Goal: Task Accomplishment & Management: Manage account settings

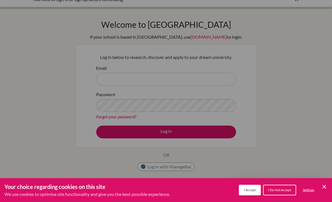
scroll to position [9, 0]
click at [213, 79] on div "Cookie Preferences" at bounding box center [166, 101] width 332 height 202
click at [255, 195] on button "I Accept" at bounding box center [250, 190] width 22 height 11
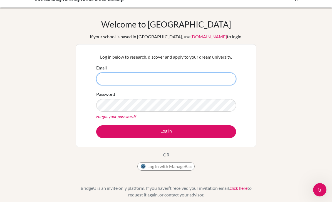
click at [211, 81] on input "Email" at bounding box center [166, 79] width 140 height 13
click at [114, 81] on input "Email" at bounding box center [166, 79] width 140 height 13
paste input "[EMAIL_ADDRESS][DOMAIN_NAME]"
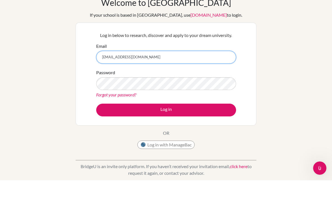
type input "[EMAIL_ADDRESS][DOMAIN_NAME]"
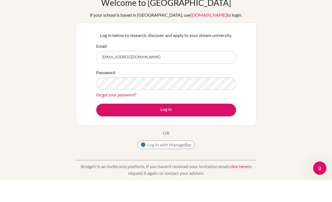
click at [319, 91] on div "Welcome to BridgeU If your school is based in China, use app.bridge-u.com.cn to…" at bounding box center [166, 110] width 332 height 182
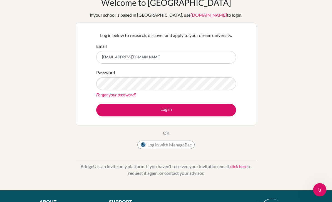
click at [113, 94] on link "Forgot your password?" at bounding box center [116, 94] width 40 height 5
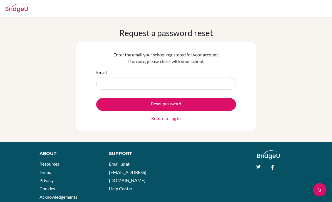
click at [219, 82] on input "Email" at bounding box center [166, 83] width 140 height 13
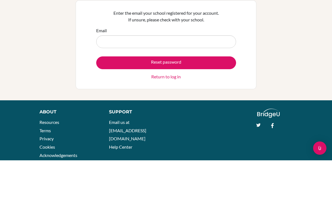
click at [117, 77] on input "Email" at bounding box center [166, 83] width 140 height 13
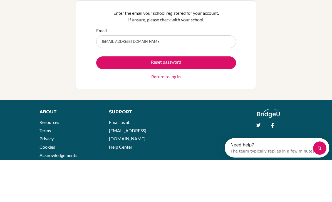
type input "27nouraezell@sisschools.org"
click at [220, 98] on button "Reset password" at bounding box center [166, 104] width 140 height 13
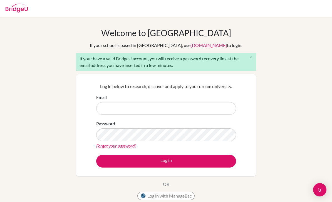
click at [211, 106] on input "Email" at bounding box center [166, 108] width 140 height 13
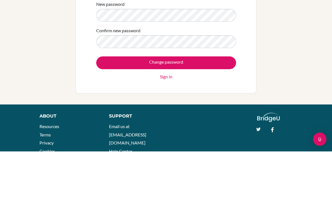
click at [220, 107] on input "Change password" at bounding box center [166, 113] width 140 height 13
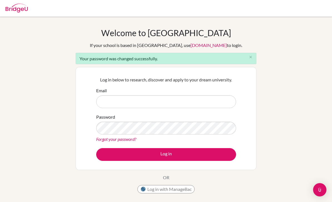
click at [185, 99] on input "Email" at bounding box center [166, 101] width 140 height 13
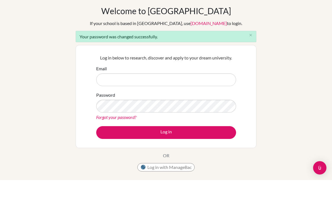
click at [175, 95] on input "Email" at bounding box center [166, 101] width 140 height 13
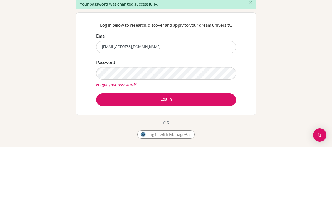
type input "27nouraezell@sisschools.org"
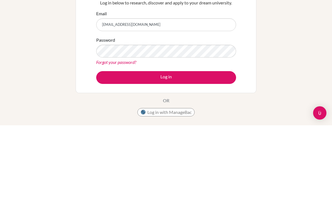
click at [214, 148] on button "Log in" at bounding box center [166, 154] width 140 height 13
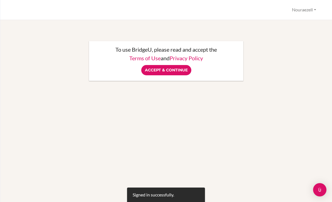
click at [170, 71] on input "Accept & Continue" at bounding box center [166, 70] width 50 height 10
